Goal: Browse casually: Explore the website without a specific task or goal

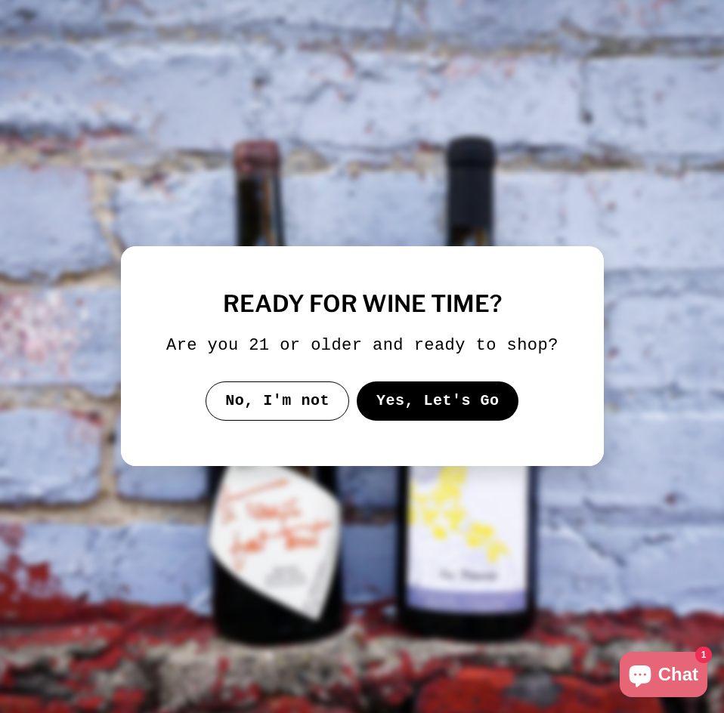
click at [397, 402] on button "Yes, Let's Go" at bounding box center [437, 400] width 162 height 39
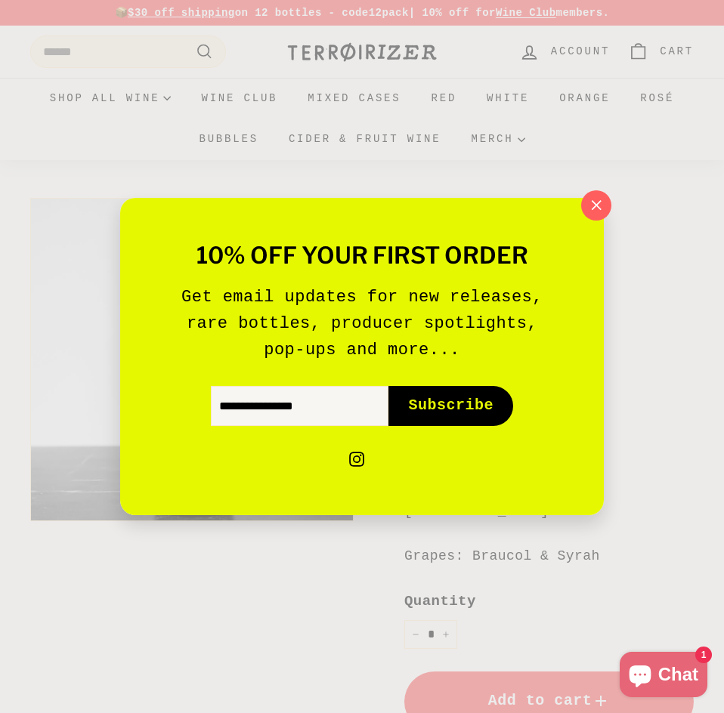
click at [618, 212] on div "10% off your first order Get email updates for new releases, rare bottles, prod…" at bounding box center [362, 356] width 724 height 713
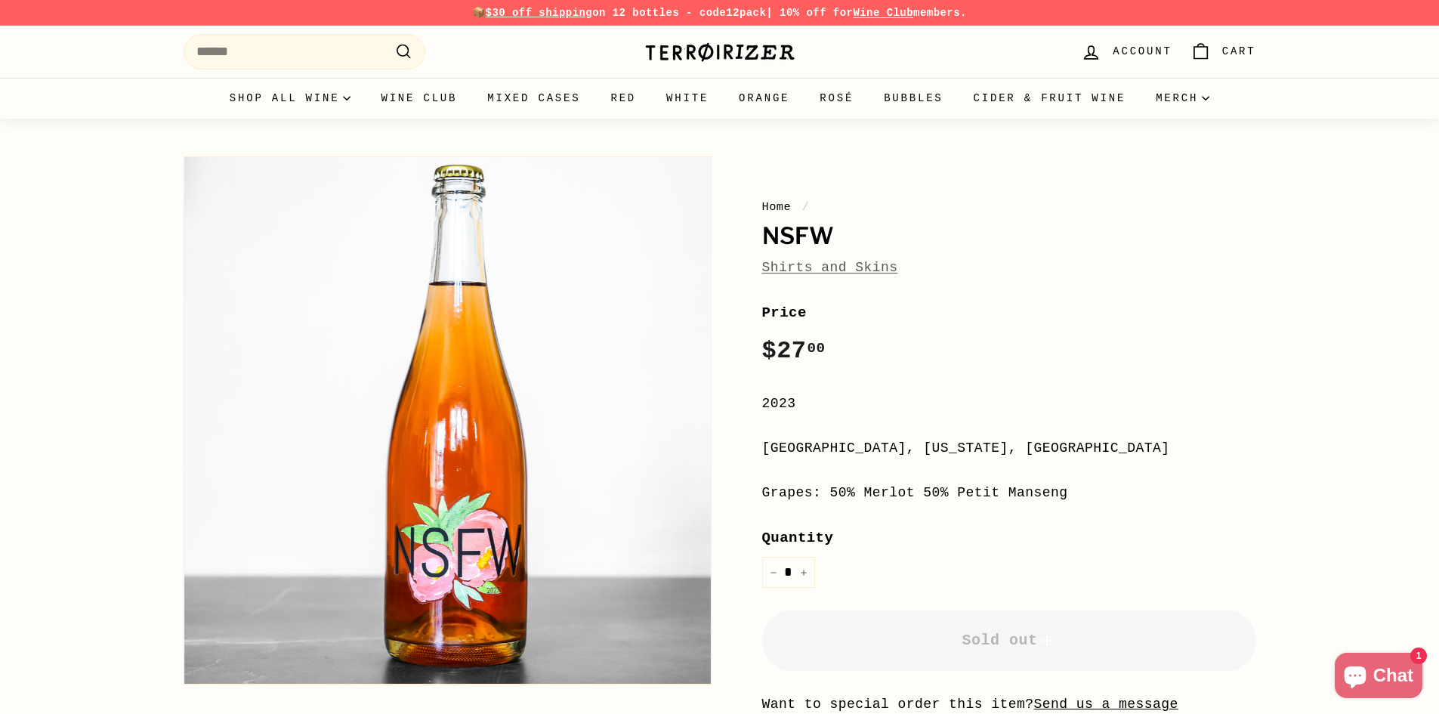
click at [823, 266] on link "Shirts and Skins" at bounding box center [830, 267] width 136 height 15
